Goal: Task Accomplishment & Management: Manage account settings

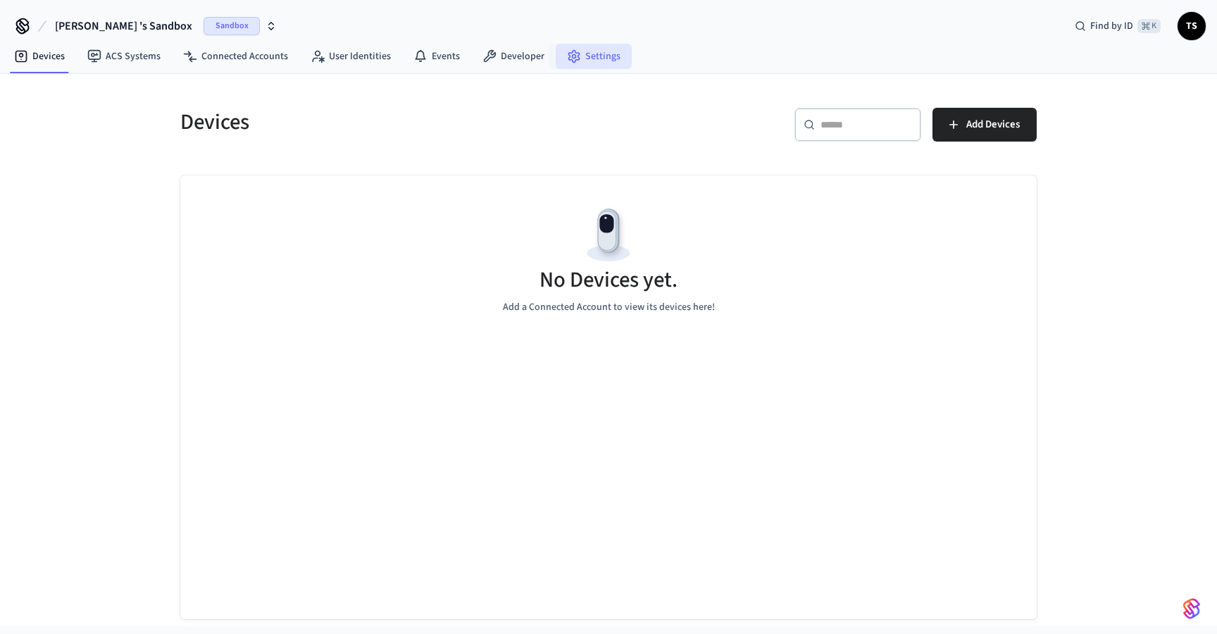
click at [573, 58] on icon at bounding box center [574, 56] width 14 height 14
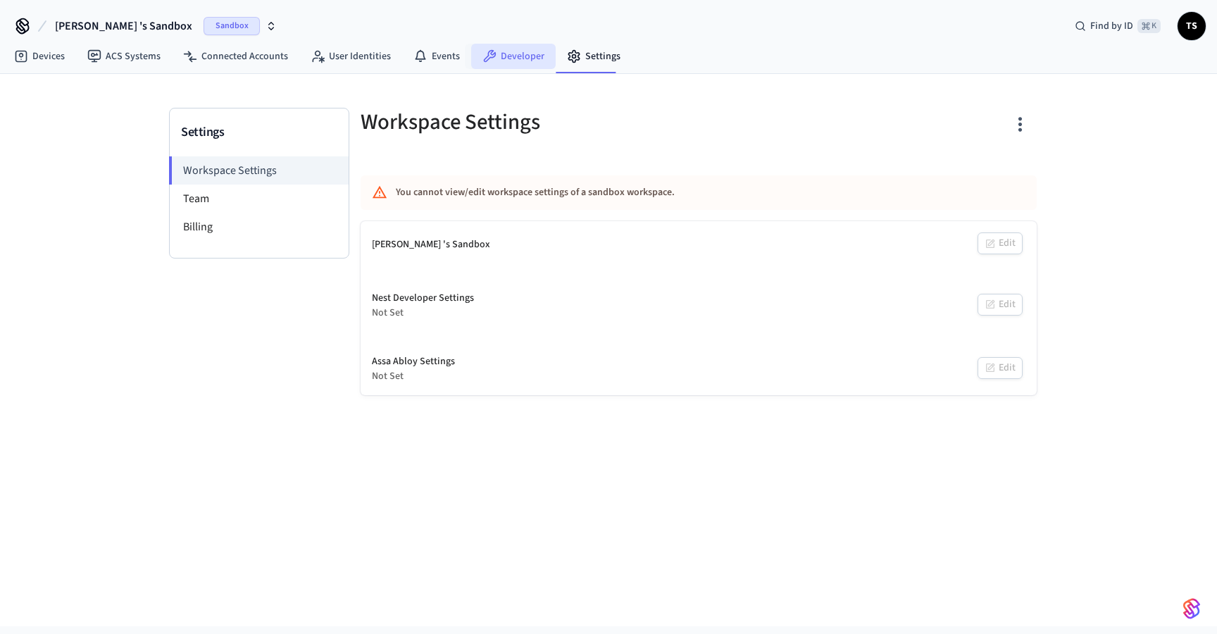
click at [513, 59] on link "Developer" at bounding box center [513, 56] width 85 height 25
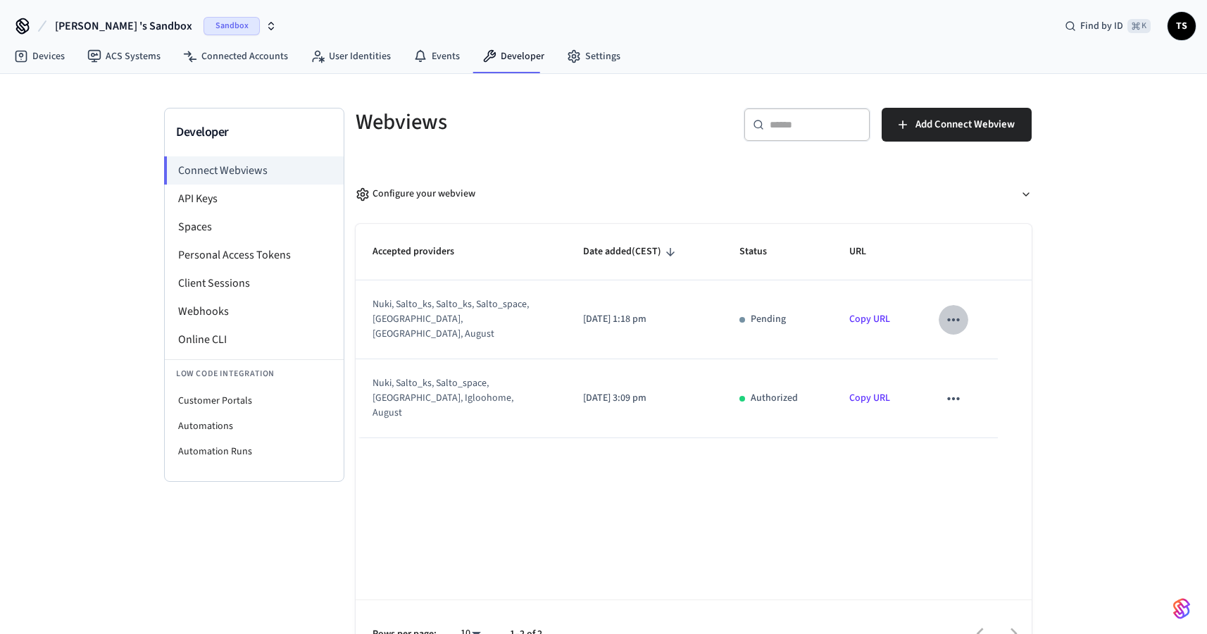
click at [947, 311] on icon "sticky table" at bounding box center [954, 320] width 18 height 18
click at [969, 354] on icon at bounding box center [967, 357] width 6 height 8
click at [954, 390] on icon "sticky table" at bounding box center [954, 399] width 18 height 18
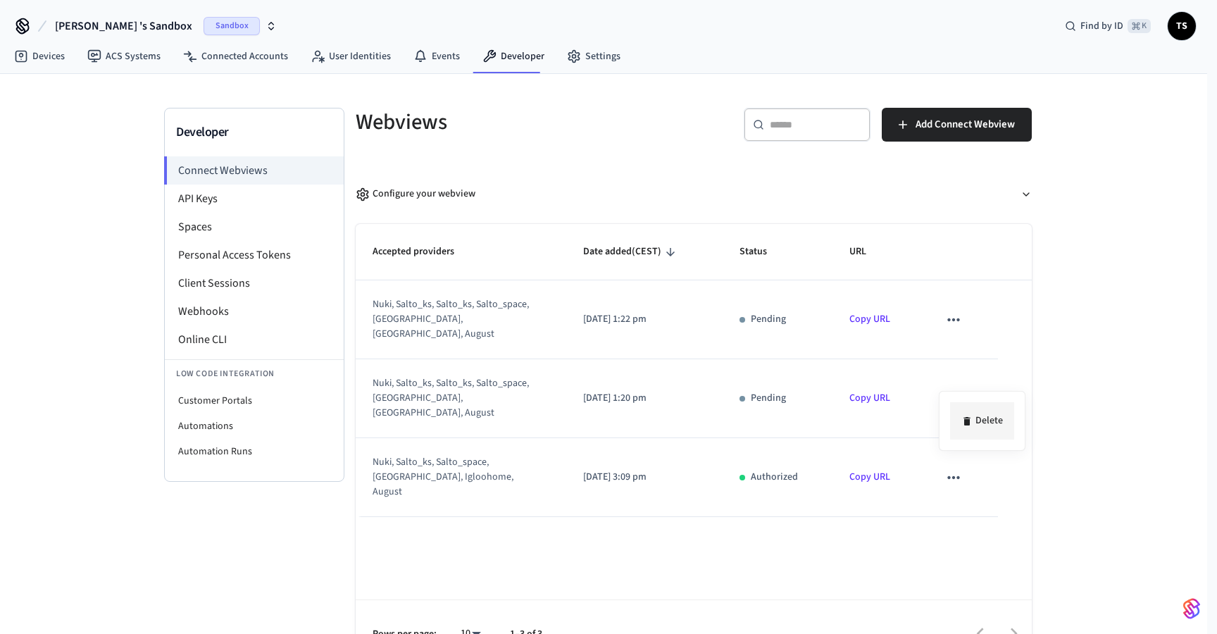
click at [974, 411] on li "Delete" at bounding box center [982, 420] width 64 height 37
click at [957, 318] on icon "sticky table" at bounding box center [953, 319] width 12 height 3
click at [966, 353] on icon at bounding box center [967, 357] width 6 height 8
click at [966, 384] on button "sticky table" at bounding box center [954, 399] width 30 height 30
click at [966, 416] on icon at bounding box center [966, 421] width 11 height 11
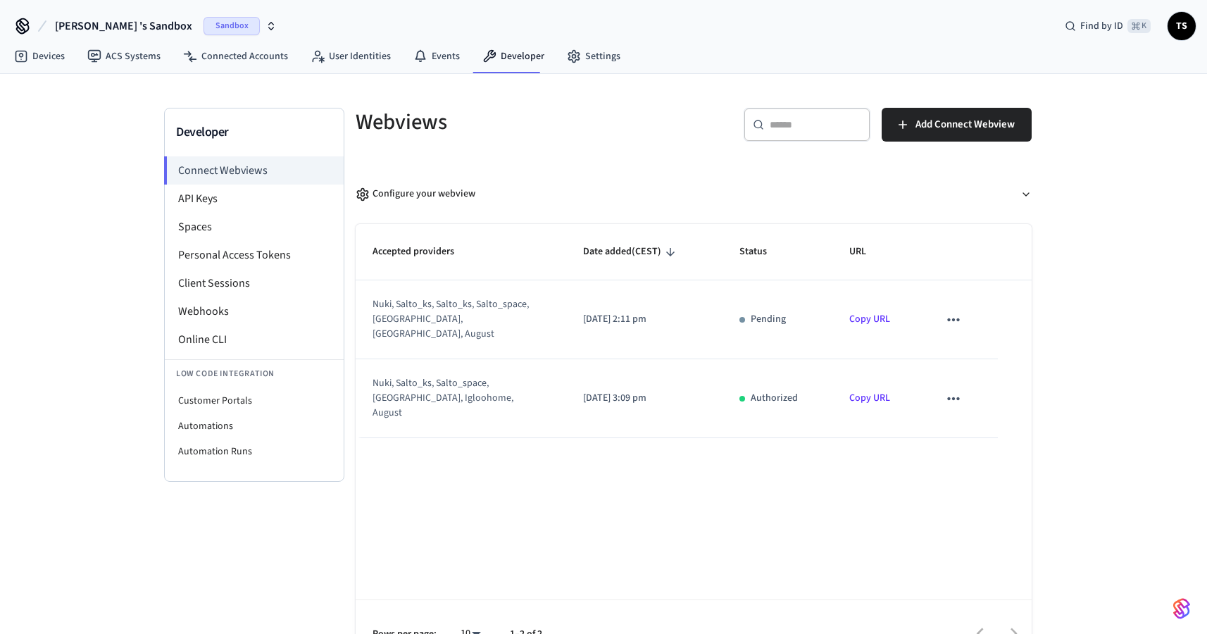
click at [962, 312] on icon "sticky table" at bounding box center [954, 320] width 18 height 18
click at [956, 348] on li "Delete" at bounding box center [982, 356] width 64 height 37
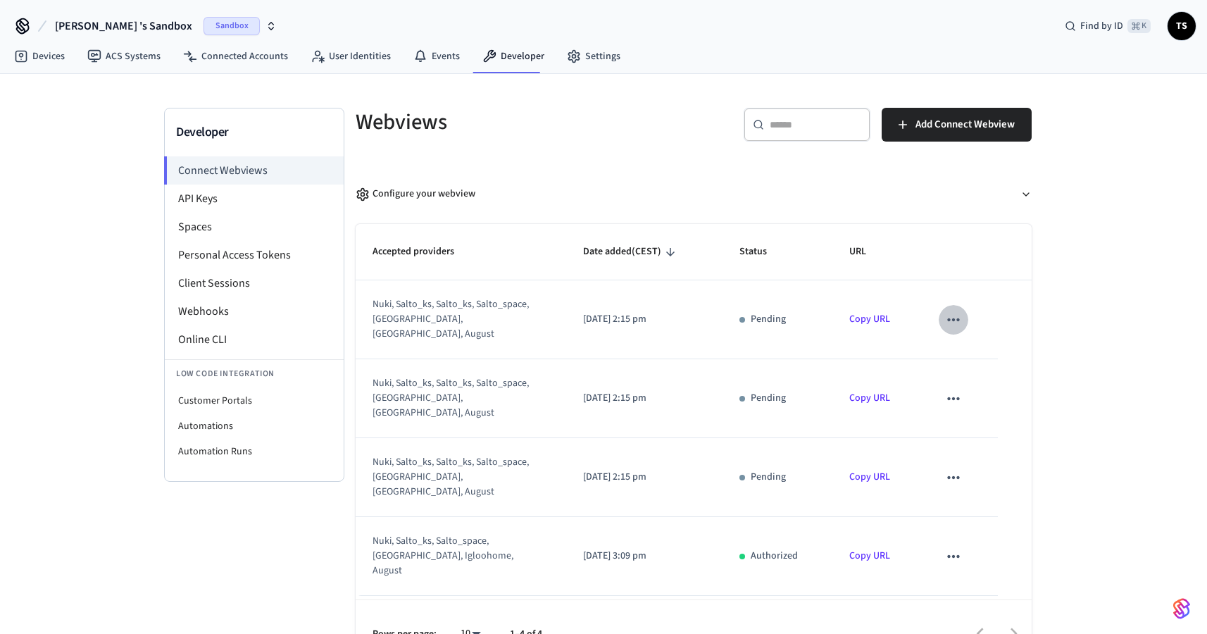
click at [964, 311] on button "sticky table" at bounding box center [954, 320] width 30 height 30
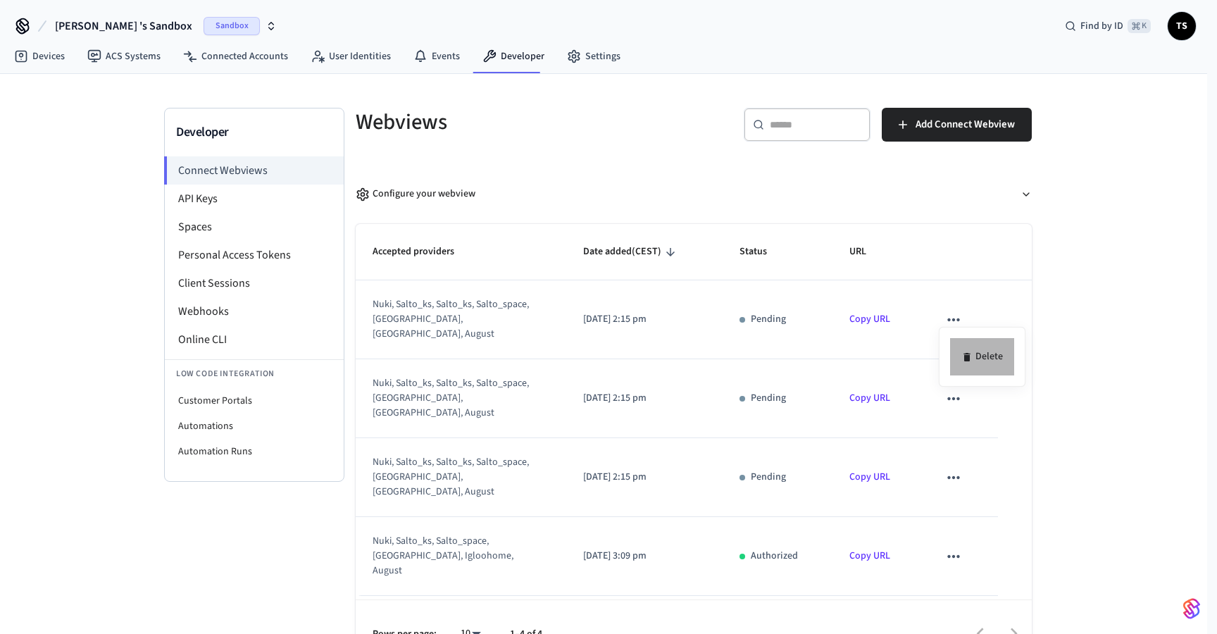
click at [959, 344] on li "Delete" at bounding box center [982, 356] width 64 height 37
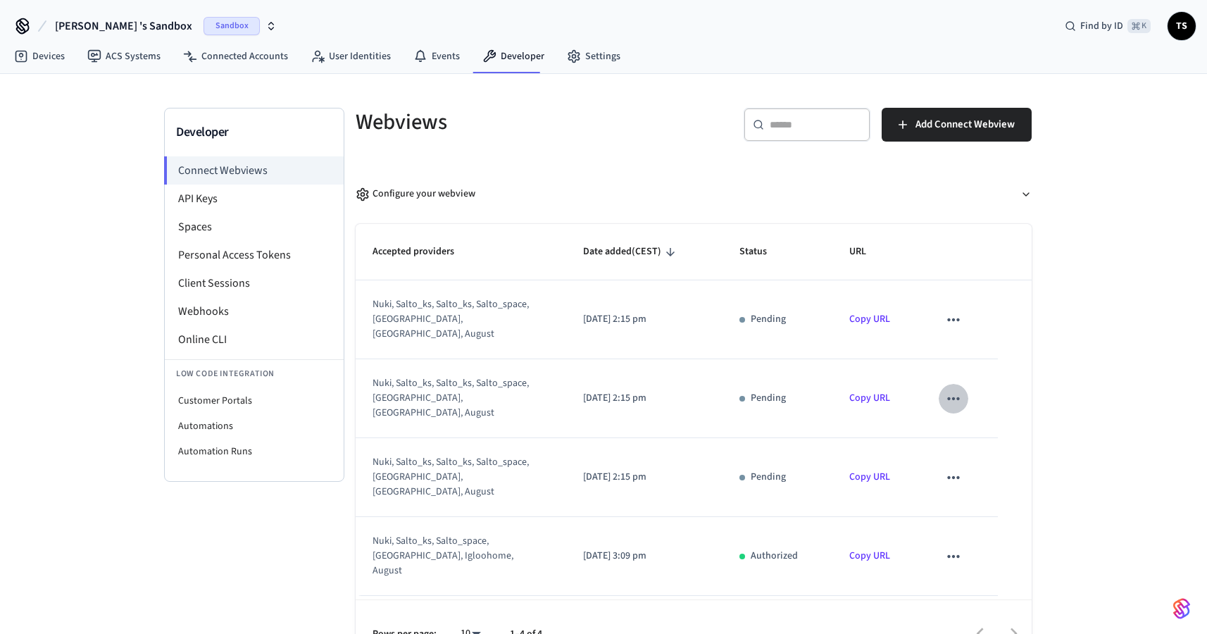
click at [954, 390] on icon "sticky table" at bounding box center [954, 399] width 18 height 18
click at [967, 421] on icon at bounding box center [967, 421] width 6 height 8
click at [956, 468] on icon "sticky table" at bounding box center [954, 477] width 18 height 18
click at [971, 466] on li "Delete" at bounding box center [982, 484] width 64 height 37
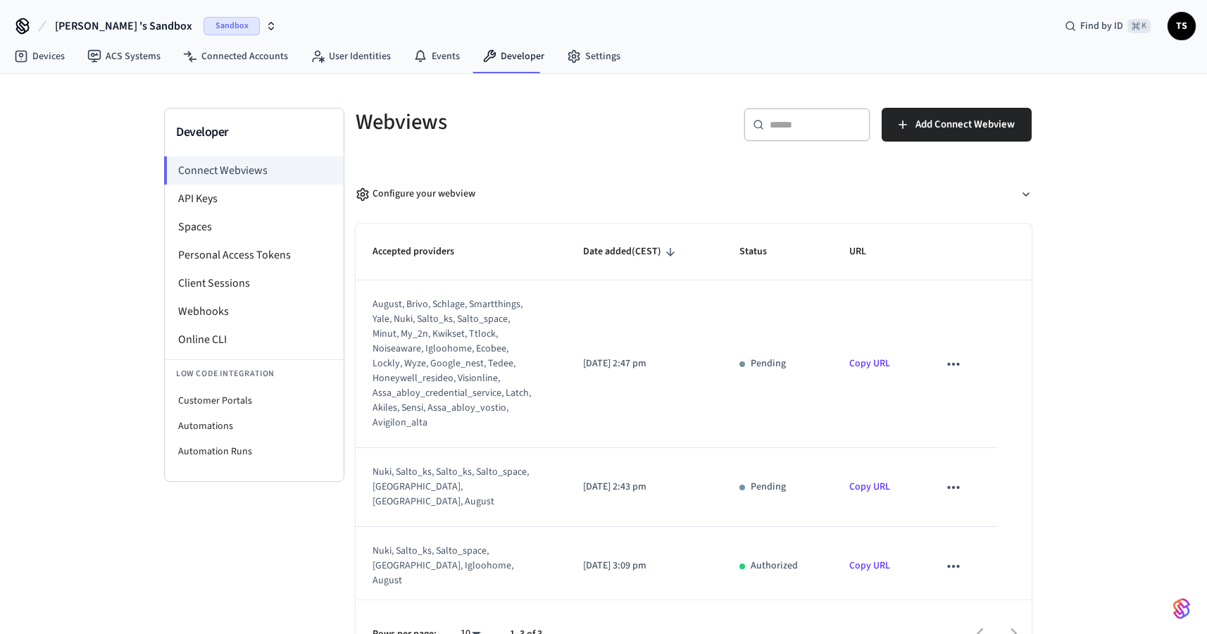
click at [954, 363] on icon "sticky table" at bounding box center [953, 364] width 12 height 3
click at [958, 408] on li "Delete" at bounding box center [982, 408] width 64 height 37
click at [954, 478] on icon "sticky table" at bounding box center [954, 487] width 18 height 18
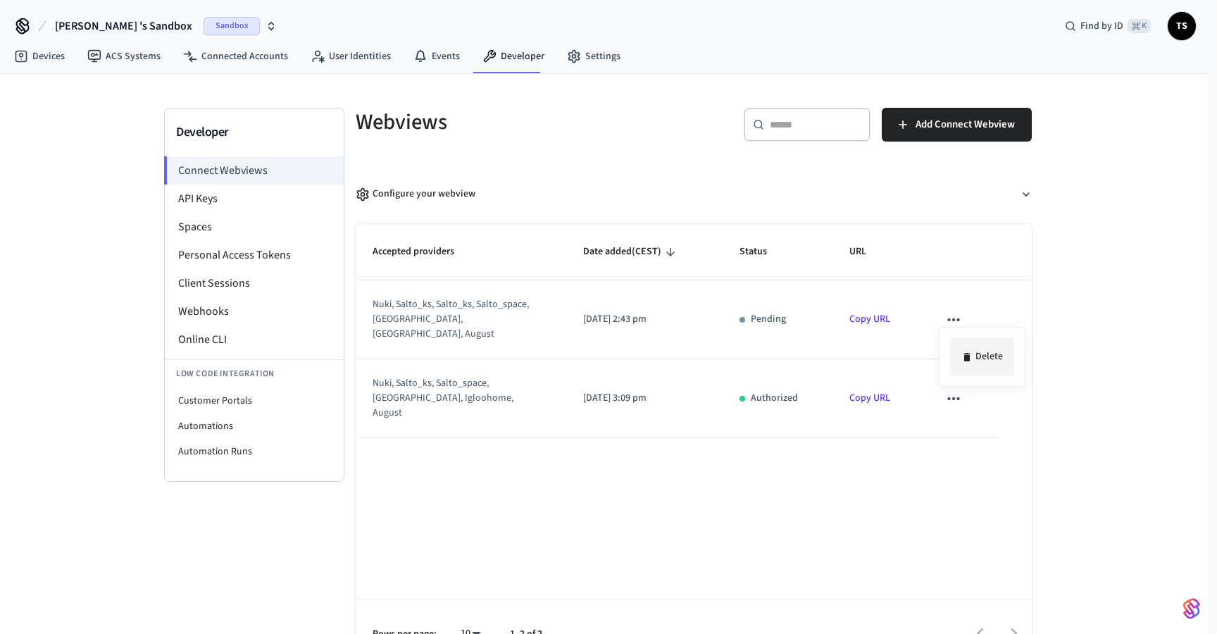
click at [964, 345] on li "Delete" at bounding box center [982, 356] width 64 height 37
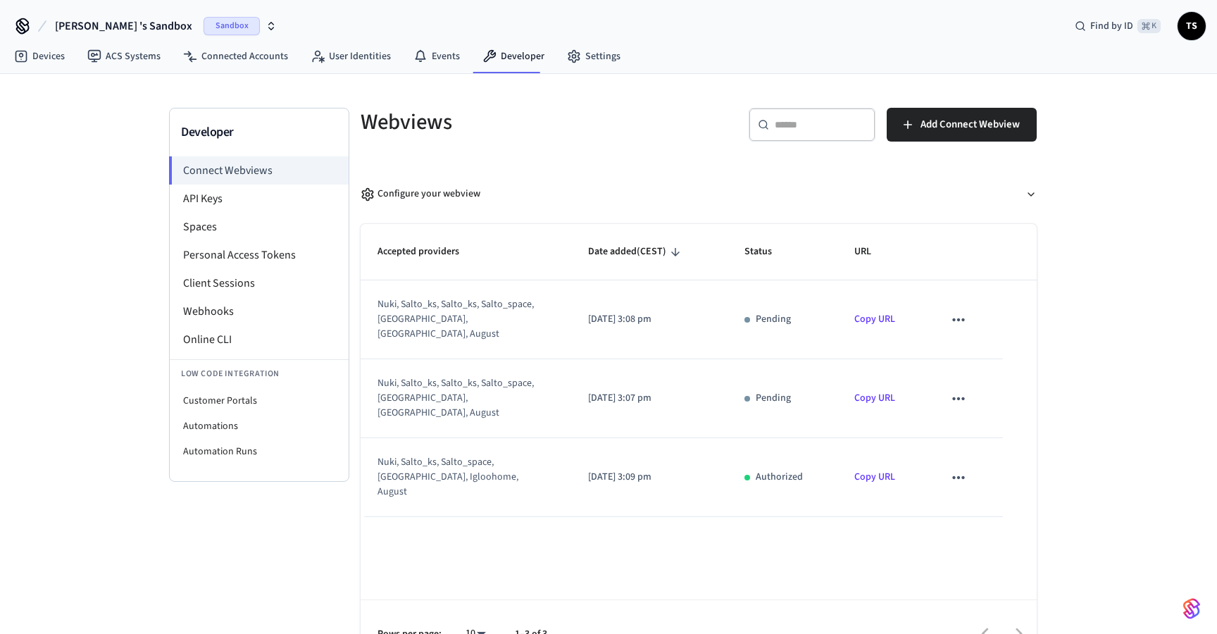
click at [957, 313] on icon "sticky table" at bounding box center [958, 320] width 18 height 18
click at [964, 349] on li "Delete" at bounding box center [987, 356] width 64 height 37
click at [961, 390] on icon "sticky table" at bounding box center [958, 399] width 18 height 18
click at [973, 409] on li "Delete" at bounding box center [987, 420] width 64 height 37
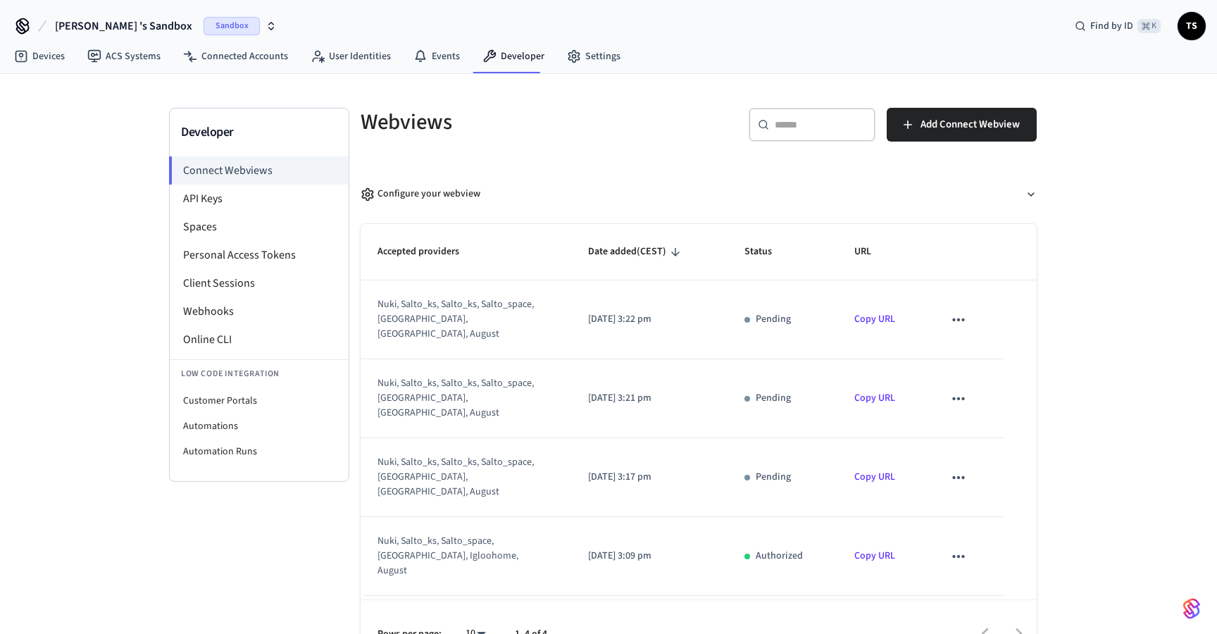
click at [971, 312] on button "sticky table" at bounding box center [959, 320] width 30 height 30
click at [971, 351] on icon at bounding box center [971, 356] width 11 height 11
click at [958, 390] on icon "sticky table" at bounding box center [958, 399] width 18 height 18
click at [968, 421] on icon at bounding box center [971, 421] width 11 height 11
click at [966, 468] on icon "sticky table" at bounding box center [958, 477] width 18 height 18
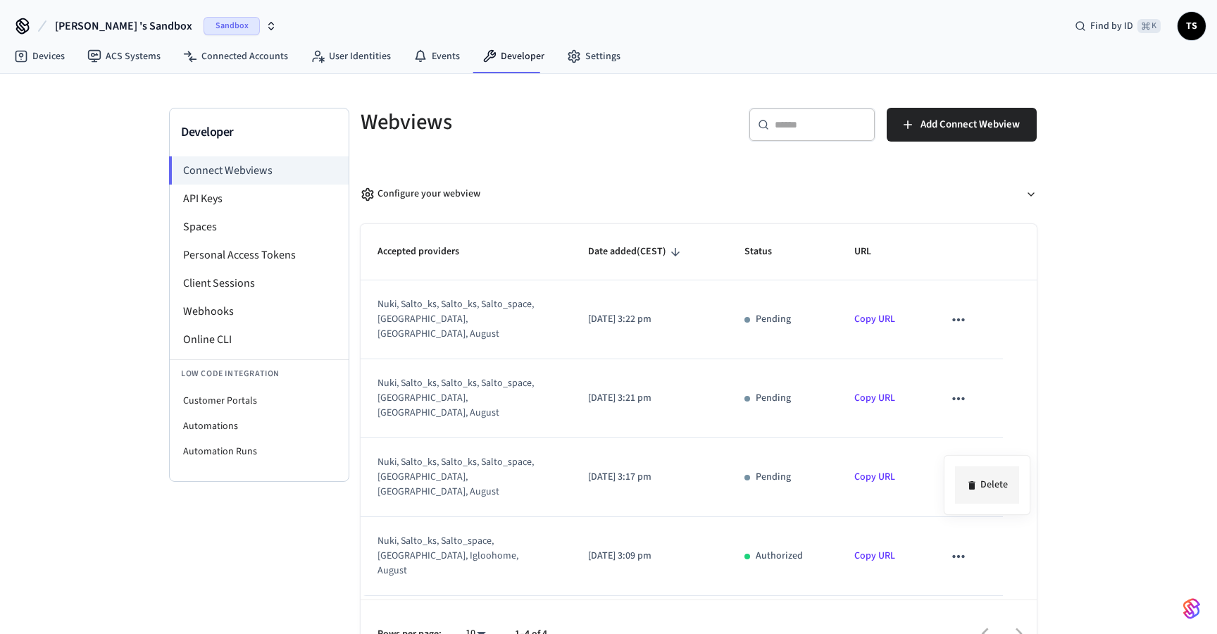
click at [985, 476] on li "Delete" at bounding box center [987, 484] width 64 height 37
